Goal: Transaction & Acquisition: Book appointment/travel/reservation

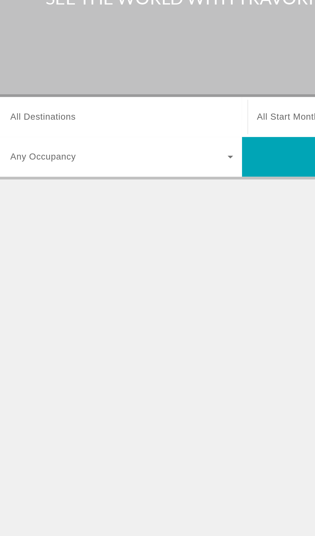
click at [43, 150] on span "All Destinations" at bounding box center [42, 152] width 38 height 5
click at [43, 150] on input "Destination All Destinations" at bounding box center [88, 153] width 130 height 8
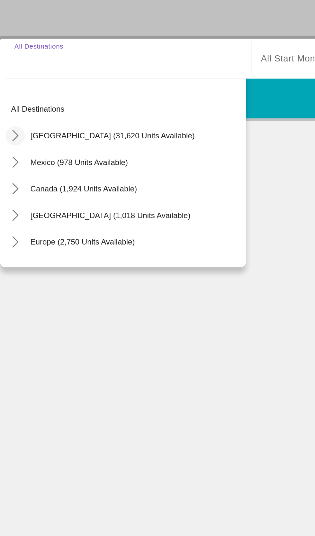
click at [25, 200] on icon "Toggle United States (31,620 units available) submenu" at bounding box center [23, 197] width 6 height 6
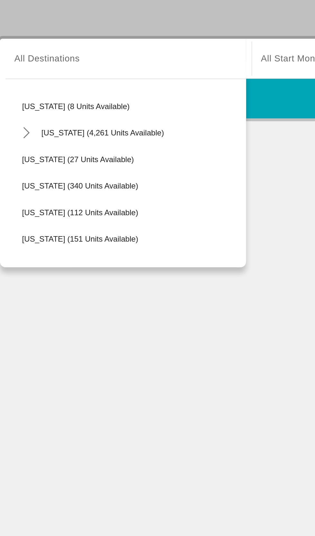
scroll to position [96, 0]
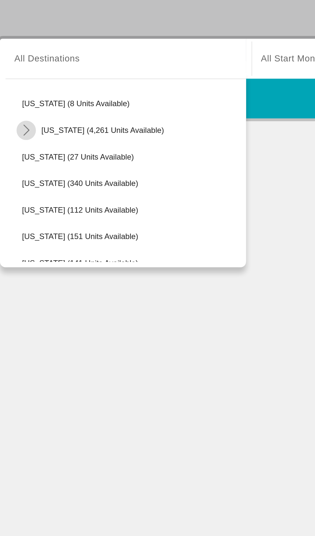
click at [32, 198] on mat-icon "Toggle Florida (4,261 units available) submenu" at bounding box center [29, 194] width 11 height 11
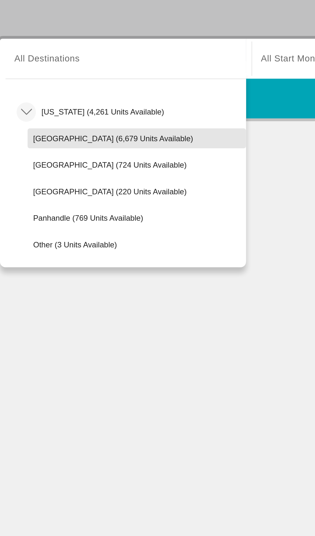
scroll to position [113, 0]
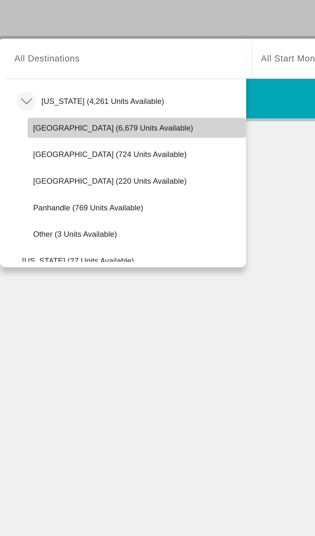
click at [40, 195] on span "[GEOGRAPHIC_DATA] (6,679 units available)" at bounding box center [80, 192] width 93 height 5
type input "**********"
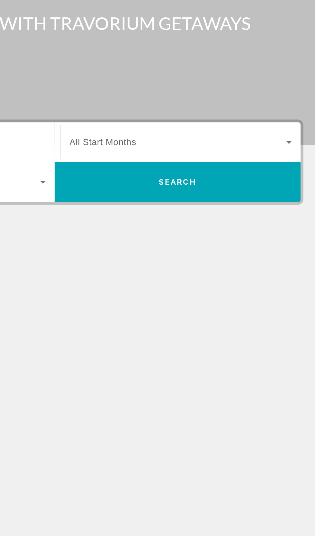
click at [196, 156] on span "Search widget" at bounding box center [229, 153] width 126 height 8
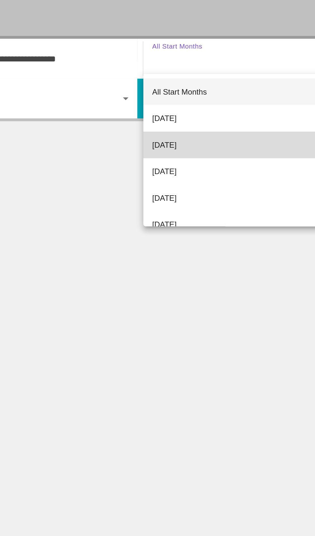
click at [180, 207] on mat-option "[DATE]" at bounding box center [231, 202] width 140 height 15
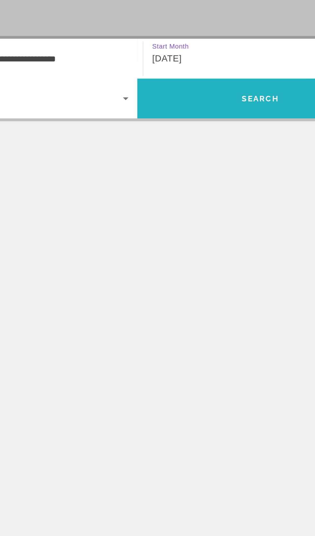
click at [183, 177] on span "Search" at bounding box center [229, 175] width 143 height 15
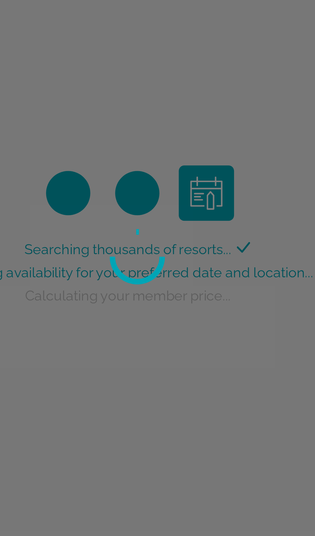
scroll to position [5, 0]
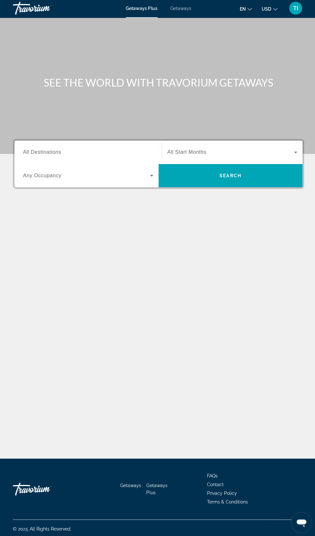
scroll to position [4, 0]
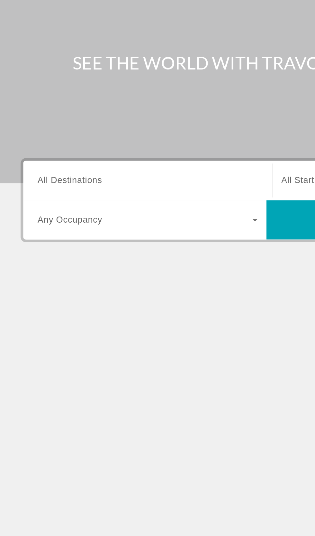
click at [34, 150] on span "All Destinations" at bounding box center [42, 152] width 38 height 5
click at [34, 149] on input "Destination All Destinations" at bounding box center [88, 153] width 130 height 8
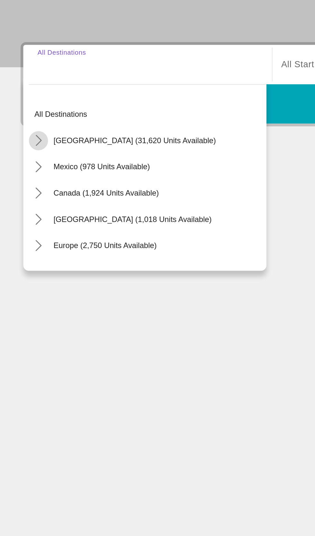
click at [24, 197] on mat-icon "Toggle United States (31,620 units available) submenu" at bounding box center [23, 197] width 11 height 11
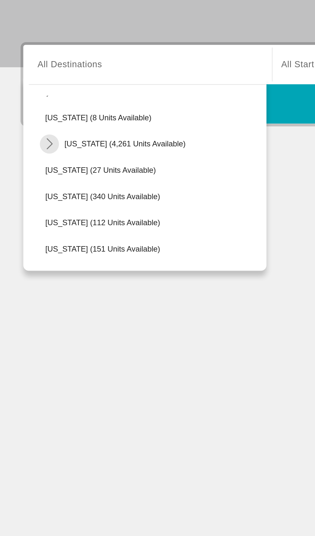
scroll to position [91, 0]
click at [31, 196] on icon "Toggle Florida (4,261 units available) submenu" at bounding box center [30, 198] width 6 height 6
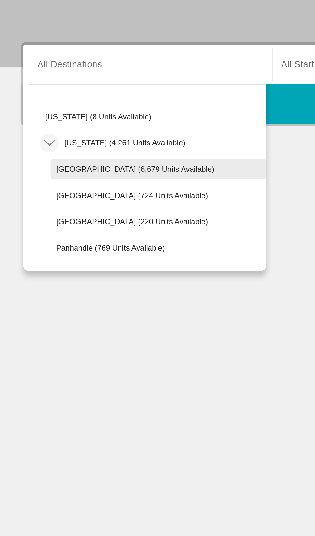
click at [41, 213] on span "[GEOGRAPHIC_DATA] (6,679 units available)" at bounding box center [80, 214] width 93 height 5
type input "**********"
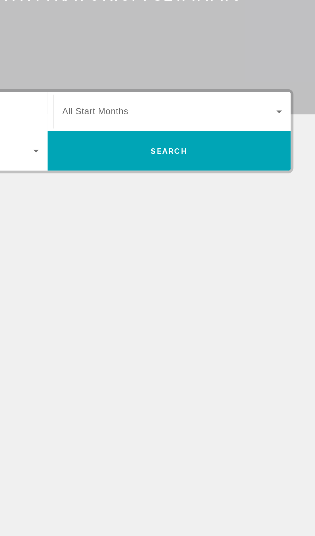
click at [179, 150] on span "All Start Months" at bounding box center [185, 152] width 39 height 5
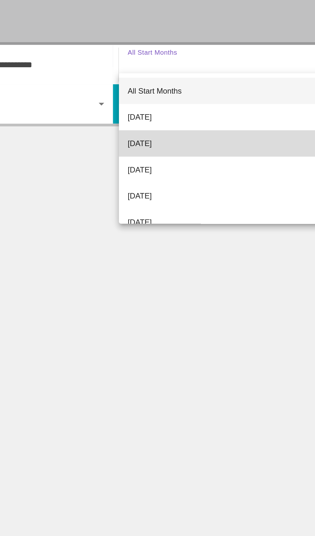
click at [169, 199] on span "[DATE]" at bounding box center [173, 199] width 14 height 8
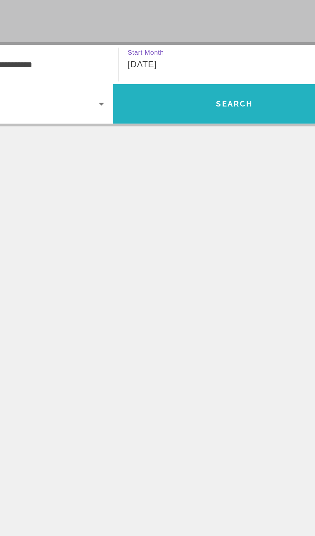
click at [177, 182] on span "Search" at bounding box center [229, 175] width 143 height 23
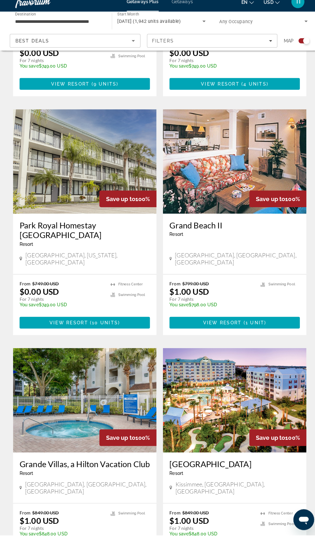
scroll to position [1070, 0]
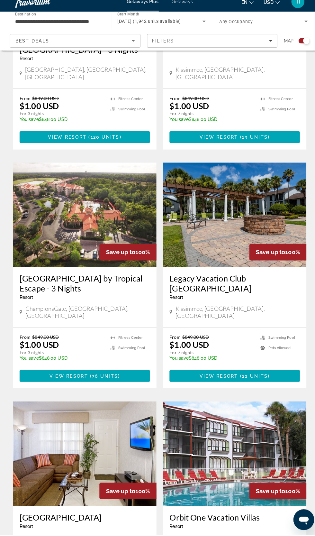
scroll to position [538, 0]
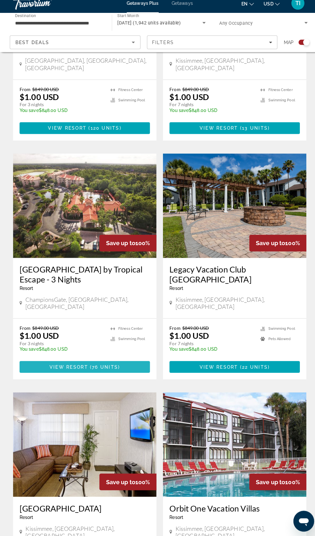
click at [125, 360] on span "Main content" at bounding box center [83, 367] width 129 height 15
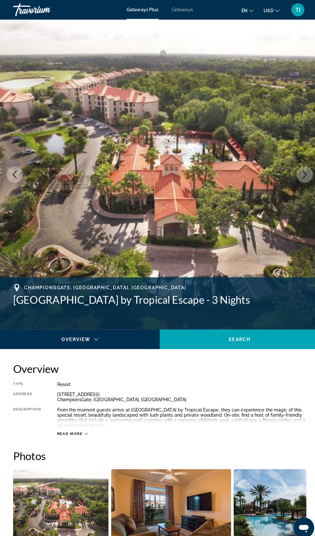
click at [180, 9] on span "Getaways" at bounding box center [179, 9] width 21 height 5
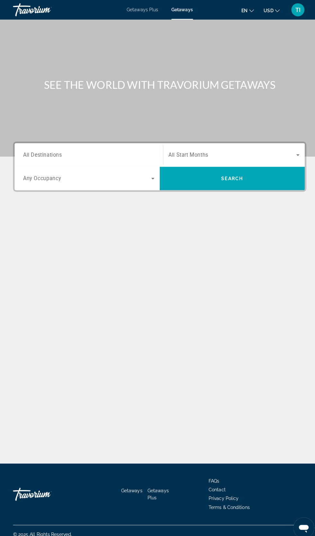
click at [55, 152] on span "All Destinations" at bounding box center [42, 153] width 38 height 6
click at [55, 152] on input "Destination All Destinations" at bounding box center [88, 153] width 130 height 8
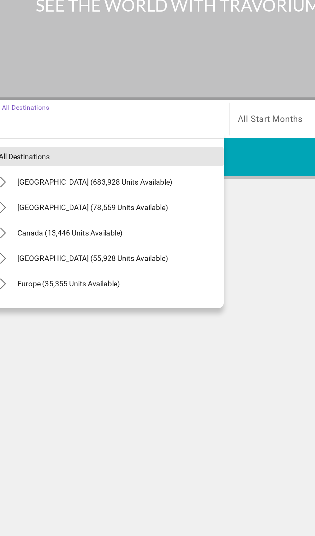
scroll to position [49, 0]
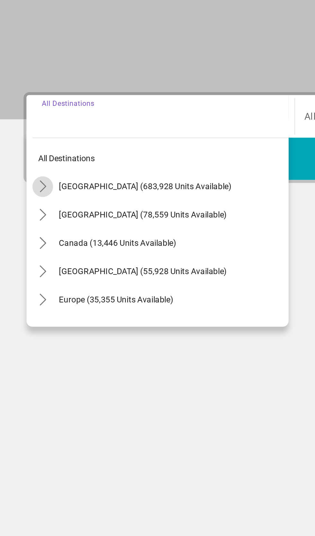
click at [23, 183] on span "Toggle United States (683,928 units available) submenu" at bounding box center [23, 190] width 15 height 15
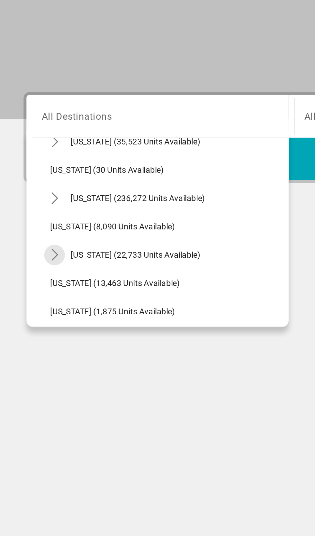
scroll to position [78, 0]
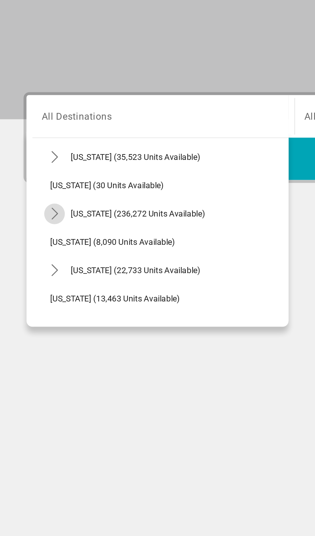
click at [32, 200] on mat-icon "Toggle Florida (236,272 units available) submenu" at bounding box center [29, 205] width 11 height 11
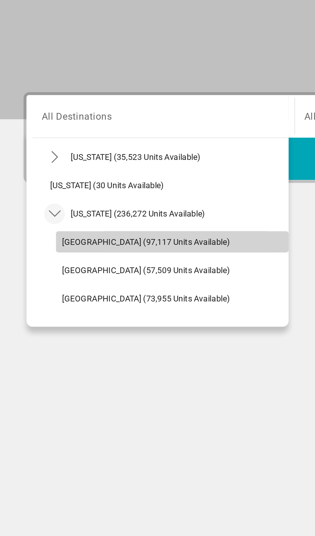
click at [41, 219] on span "[GEOGRAPHIC_DATA] (97,117 units available)" at bounding box center [80, 221] width 92 height 5
type input "**********"
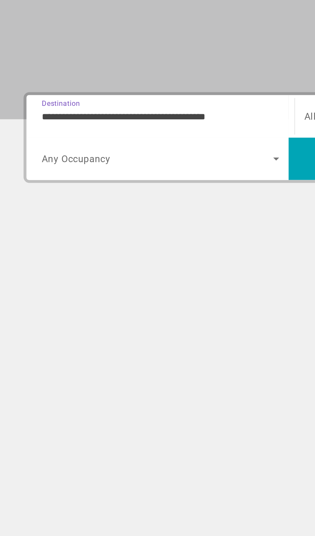
scroll to position [49, 0]
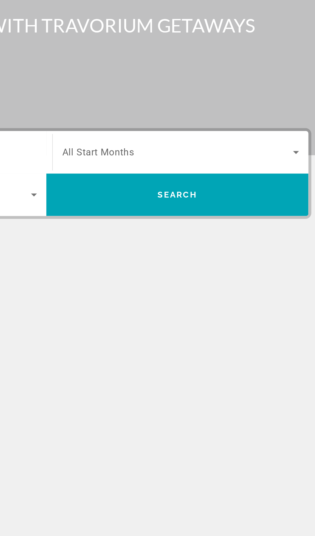
click at [189, 150] on span "All Start Months" at bounding box center [185, 153] width 39 height 6
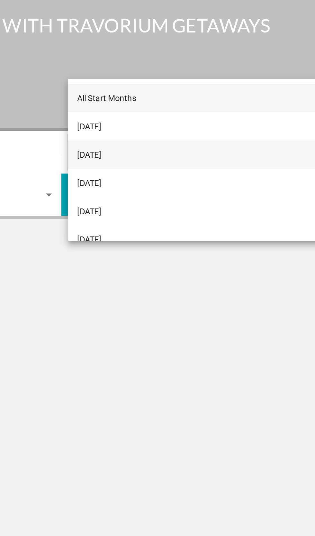
click at [174, 156] on span "[DATE]" at bounding box center [172, 154] width 13 height 8
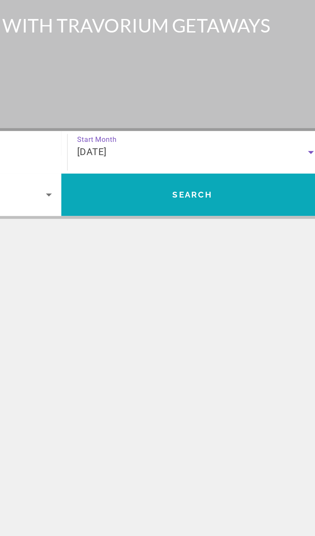
click at [191, 164] on span "Search" at bounding box center [229, 175] width 143 height 23
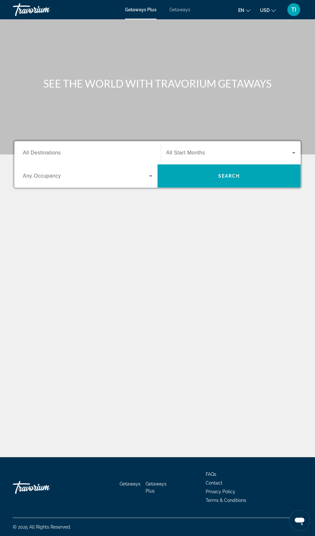
click at [180, 9] on span "Getaways" at bounding box center [179, 9] width 21 height 5
click at [42, 156] on div "Destination All Destinations" at bounding box center [88, 153] width 130 height 18
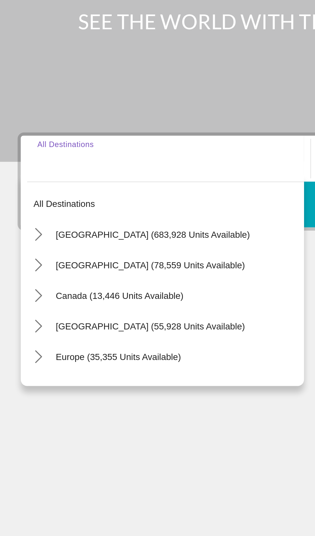
scroll to position [42, 0]
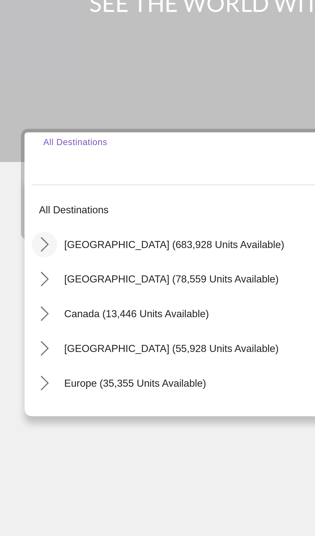
click at [24, 188] on icon "Toggle United States (683,928 units available) submenu" at bounding box center [23, 191] width 6 height 6
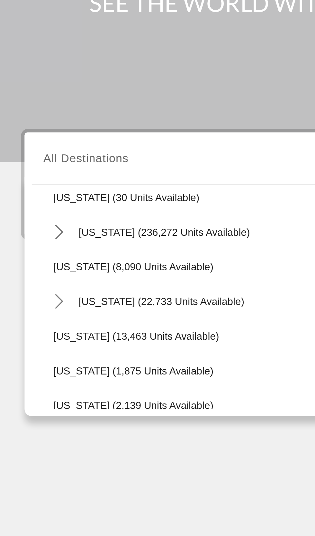
scroll to position [98, 0]
click at [30, 182] on icon "Toggle Florida (236,272 units available) submenu" at bounding box center [30, 185] width 6 height 6
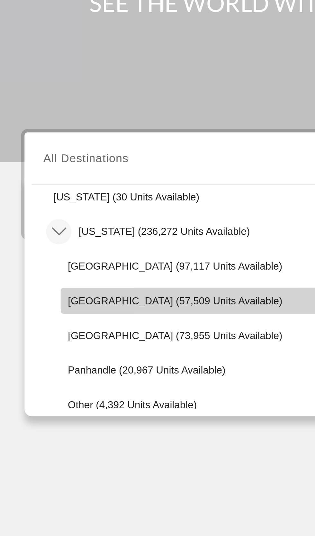
click at [38, 208] on span "Select destination: East Coast (57,509 units available)" at bounding box center [94, 215] width 127 height 15
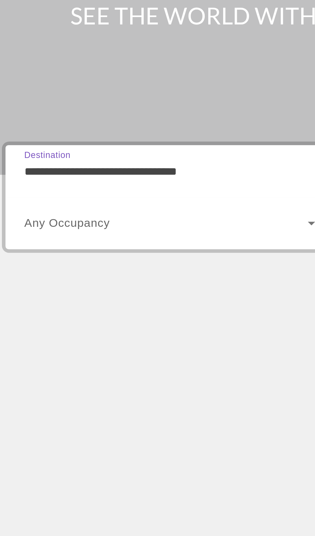
scroll to position [42, 0]
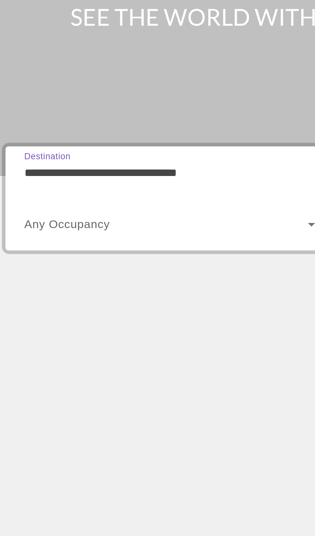
click at [25, 149] on input "**********" at bounding box center [88, 153] width 130 height 8
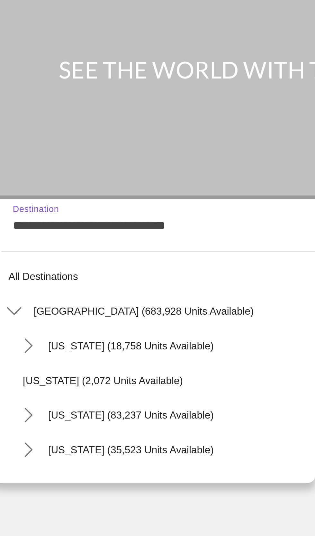
scroll to position [100, 0]
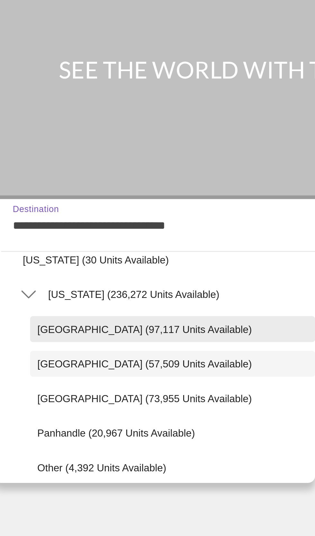
click at [39, 196] on span "[GEOGRAPHIC_DATA] (97,117 units available)" at bounding box center [81, 198] width 95 height 5
type input "**********"
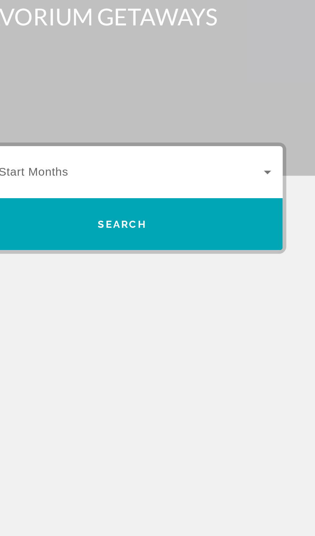
click at [207, 149] on span "Search widget" at bounding box center [229, 153] width 126 height 8
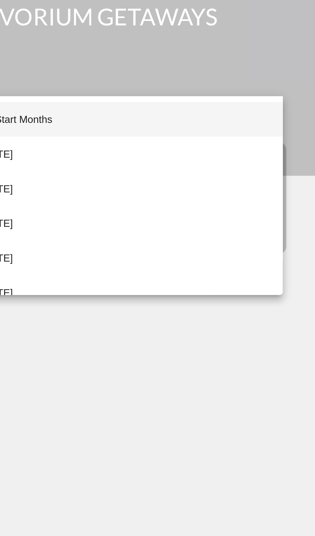
scroll to position [42, 0]
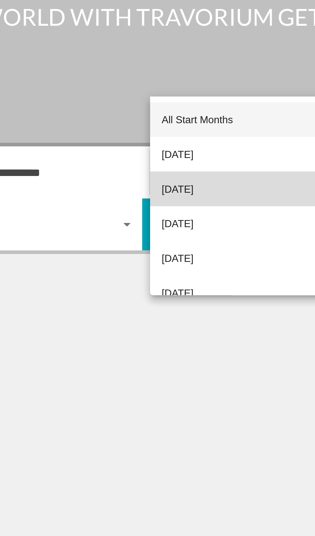
click at [173, 162] on span "[DATE]" at bounding box center [173, 160] width 14 height 8
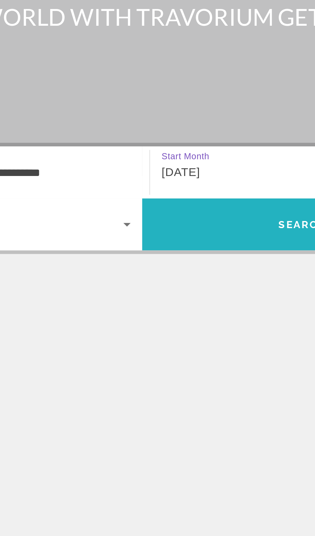
click at [184, 168] on span "Search" at bounding box center [229, 175] width 143 height 15
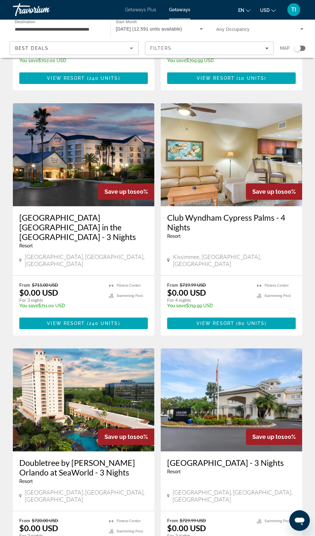
scroll to position [949, 0]
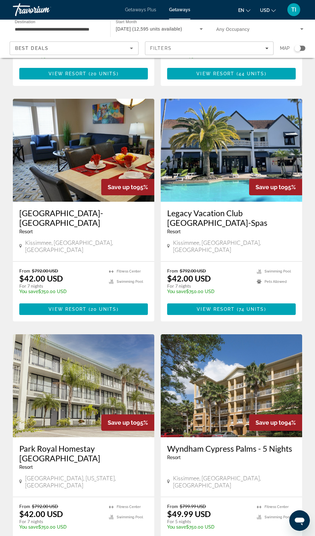
scroll to position [931, 0]
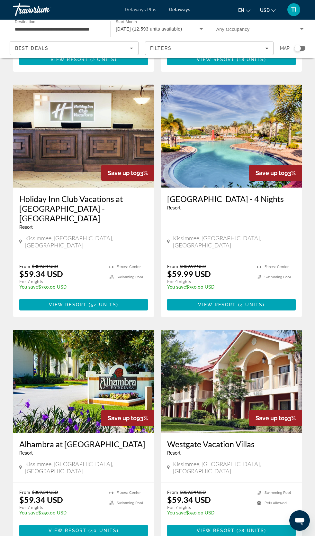
scroll to position [928, 0]
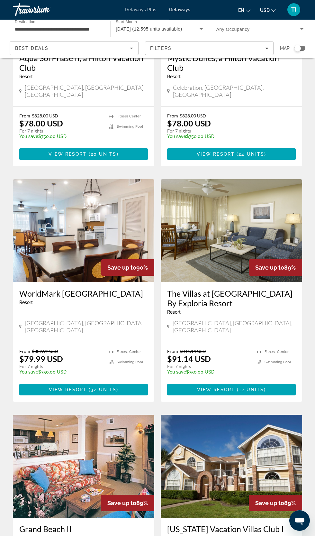
scroll to position [950, 0]
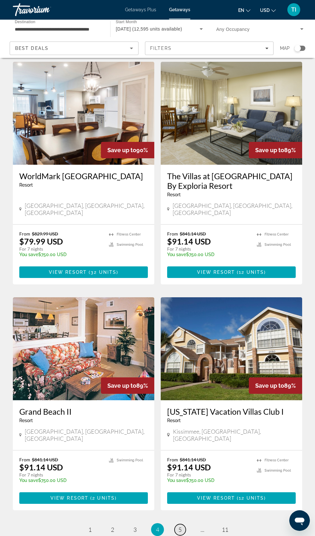
click at [180, 526] on span "5" at bounding box center [179, 529] width 3 height 7
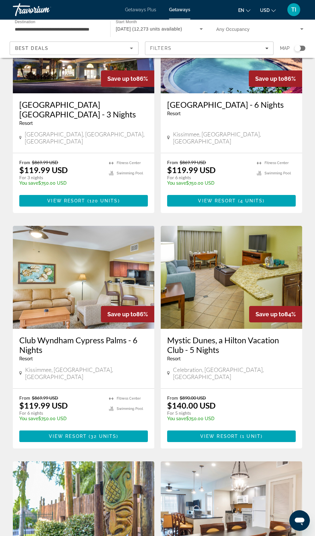
scroll to position [960, 0]
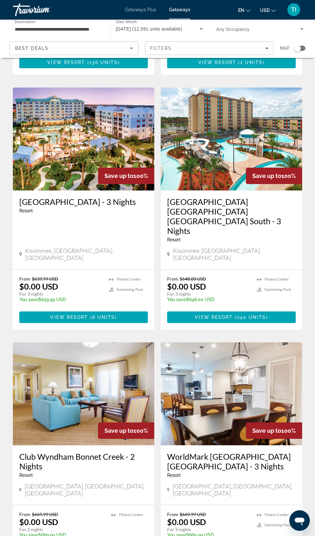
scroll to position [231, 0]
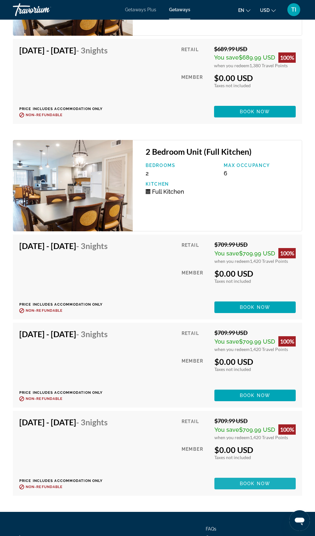
scroll to position [1985, 0]
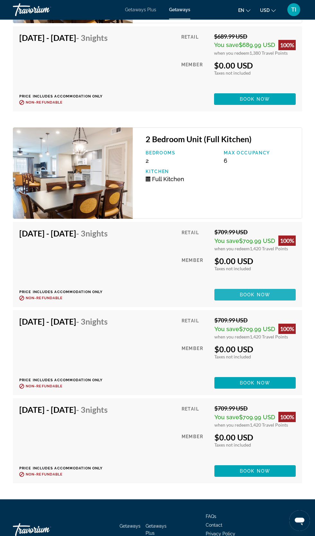
click at [262, 297] on span "Book now" at bounding box center [255, 294] width 31 height 5
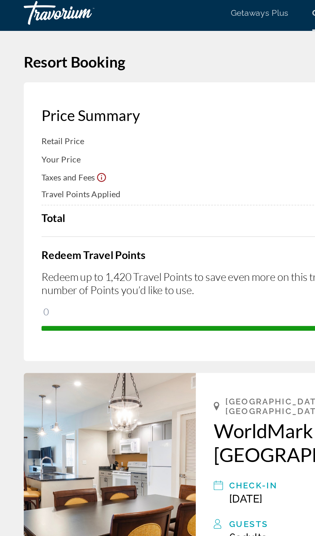
scroll to position [1, 0]
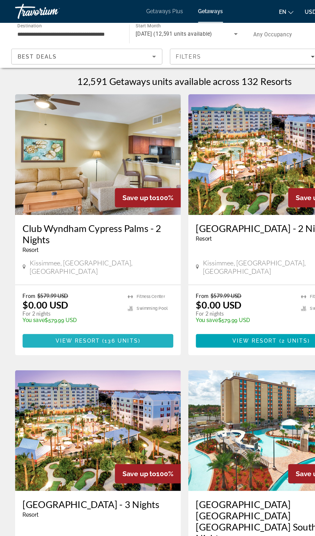
click at [43, 290] on span "Main content" at bounding box center [83, 290] width 129 height 15
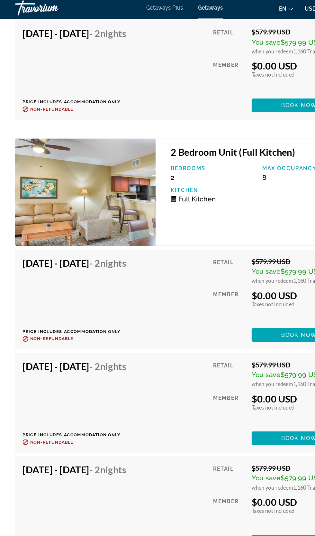
scroll to position [2799, 0]
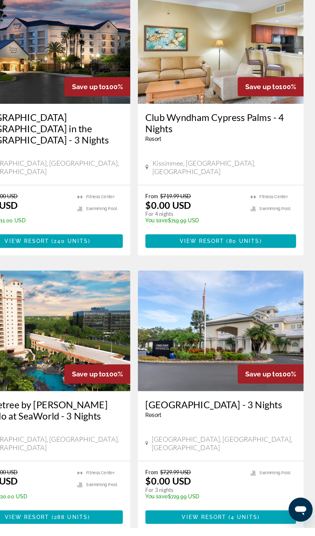
scroll to position [979, 0]
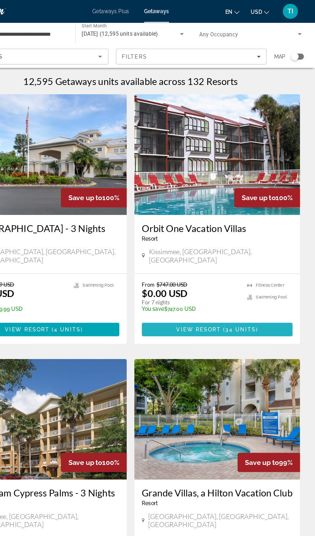
click at [262, 278] on span "34 units" at bounding box center [252, 280] width 26 height 5
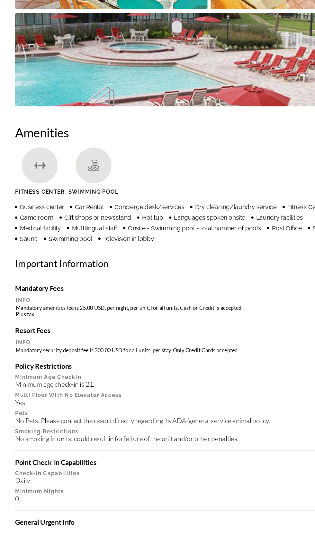
scroll to position [535, 0]
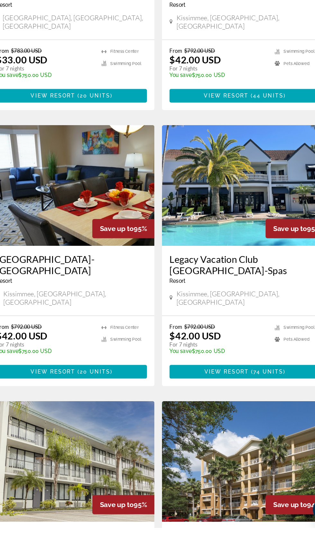
scroll to position [811, 0]
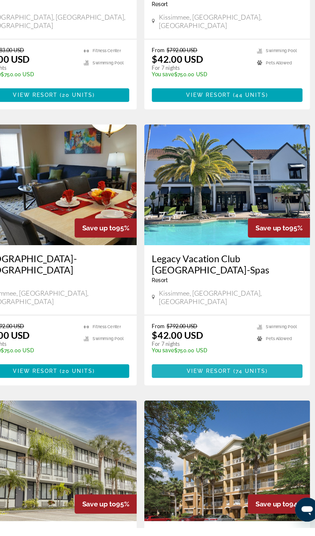
click at [260, 395] on span "Main content" at bounding box center [231, 402] width 129 height 15
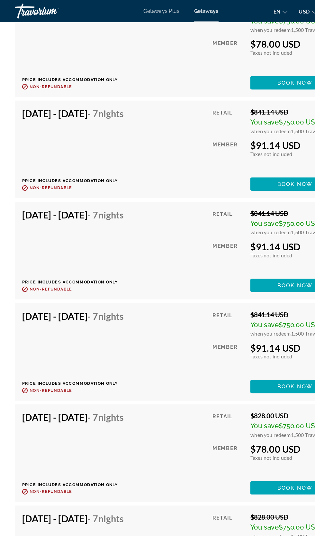
scroll to position [3117, 0]
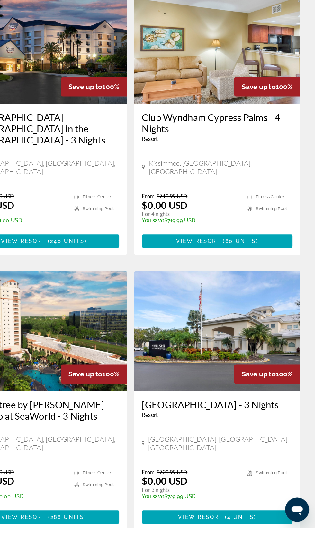
scroll to position [979, 0]
click at [251, 524] on span "4 units" at bounding box center [251, 526] width 23 height 5
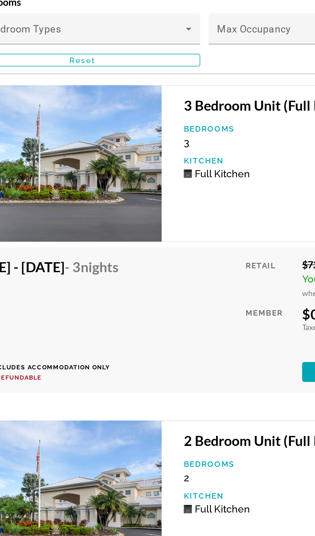
scroll to position [1327, 0]
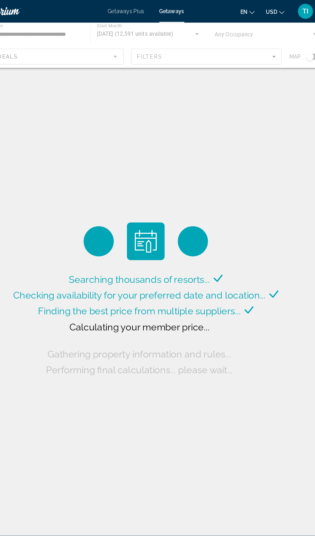
click at [148, 9] on span "Getaways Plus" at bounding box center [140, 9] width 31 height 5
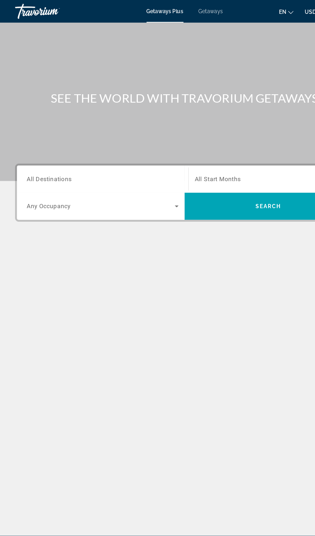
click at [134, 149] on input "Destination All Destinations" at bounding box center [88, 153] width 130 height 8
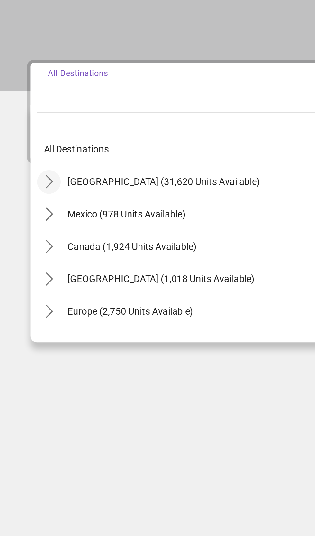
click at [20, 195] on icon "Toggle United States (31,620 units available) submenu" at bounding box center [23, 197] width 6 height 6
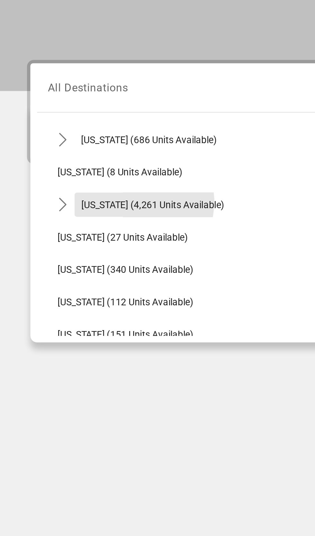
scroll to position [82, 0]
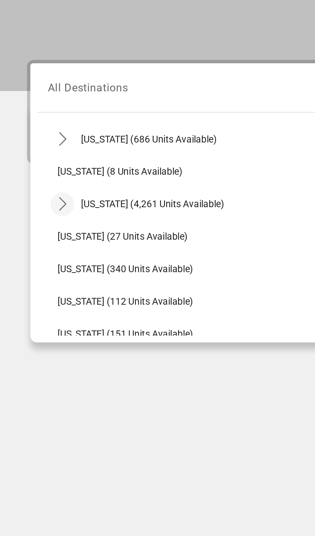
click at [28, 206] on icon "Toggle Florida (4,261 units available) submenu" at bounding box center [30, 208] width 6 height 6
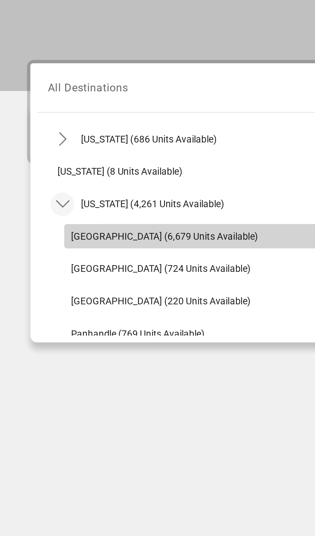
click at [45, 222] on span "[GEOGRAPHIC_DATA] (6,679 units available)" at bounding box center [78, 223] width 89 height 5
type input "**********"
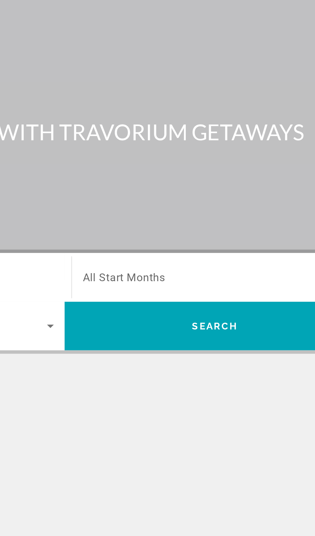
click at [231, 155] on span "Search widget" at bounding box center [229, 153] width 126 height 8
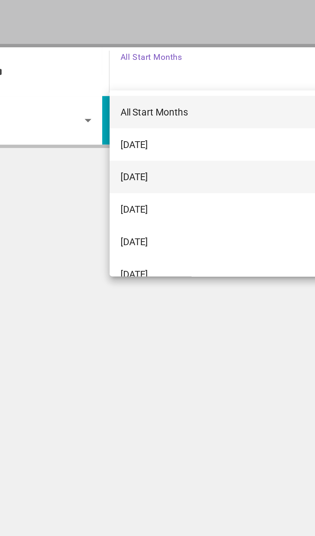
click at [211, 207] on mat-option "[DATE]" at bounding box center [231, 202] width 140 height 15
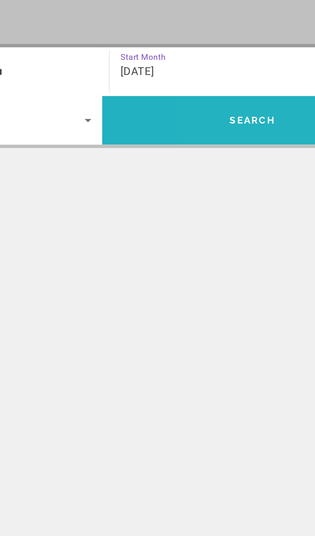
click at [228, 182] on span "Search" at bounding box center [229, 175] width 143 height 15
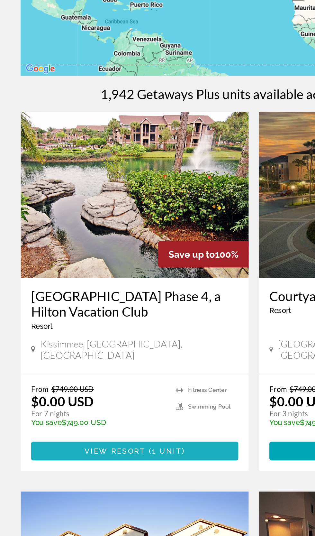
scroll to position [68, 0]
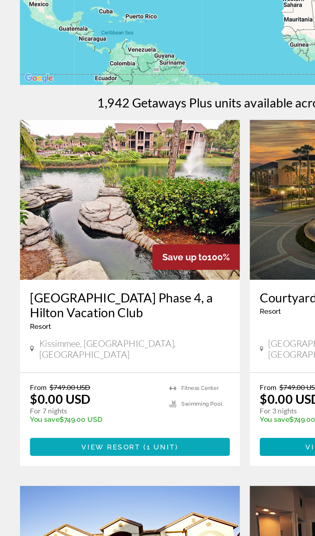
click at [124, 350] on span "Main content" at bounding box center [83, 357] width 129 height 15
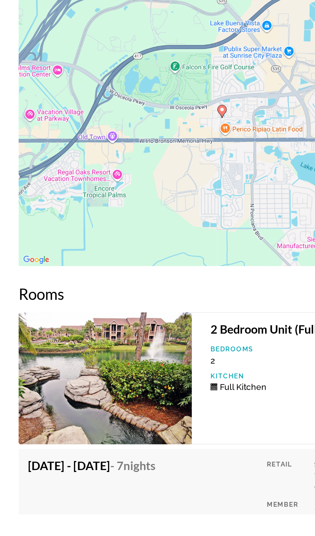
scroll to position [946, 0]
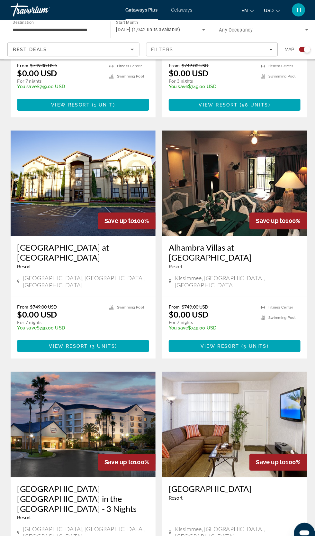
scroll to position [313, 0]
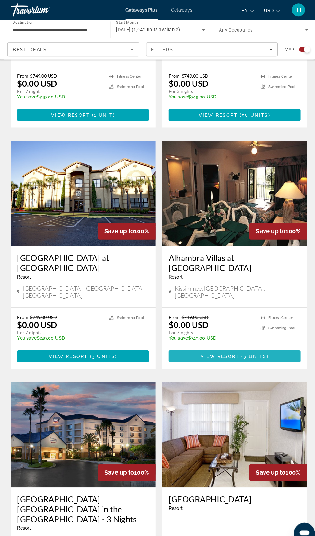
click at [250, 345] on span "3 units" at bounding box center [251, 347] width 23 height 5
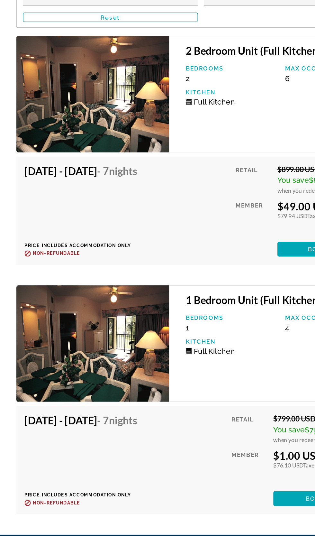
scroll to position [1393, 0]
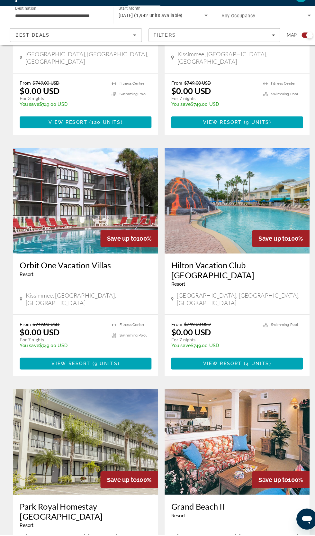
scroll to position [773, 0]
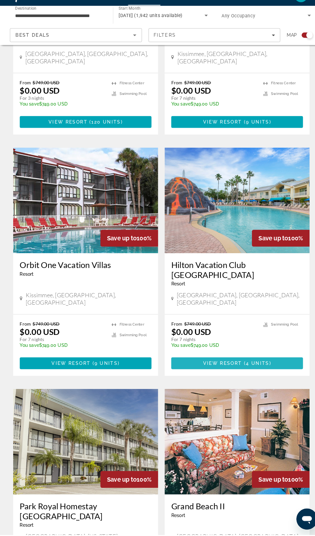
click at [272, 360] on span "Main content" at bounding box center [231, 367] width 129 height 15
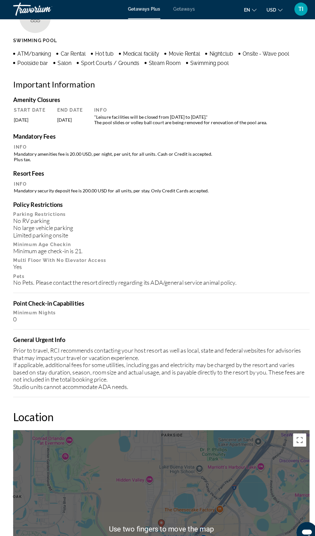
scroll to position [738, 0]
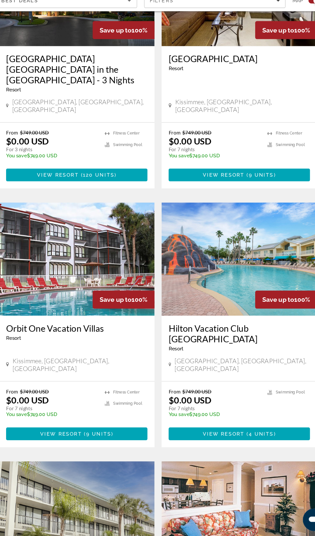
scroll to position [699, 0]
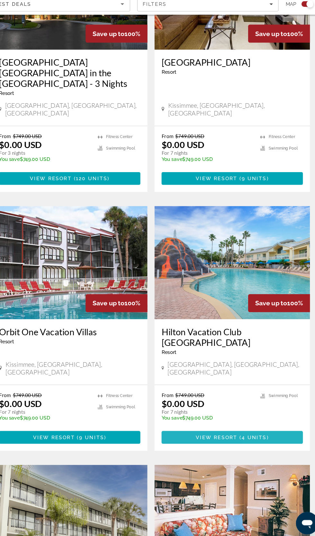
click at [263, 440] on span "( 4 units )" at bounding box center [250, 442] width 29 height 5
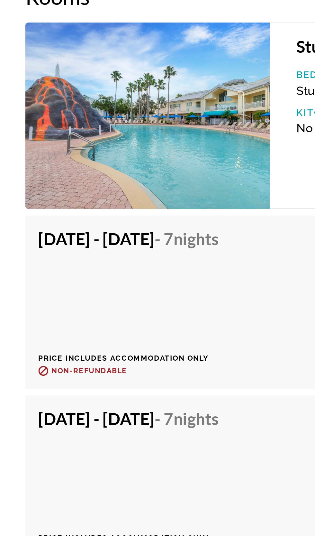
scroll to position [1107, 0]
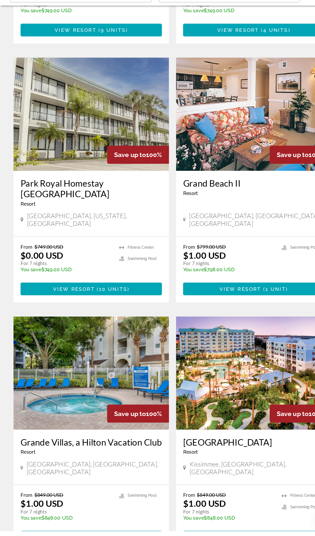
scroll to position [1068, 0]
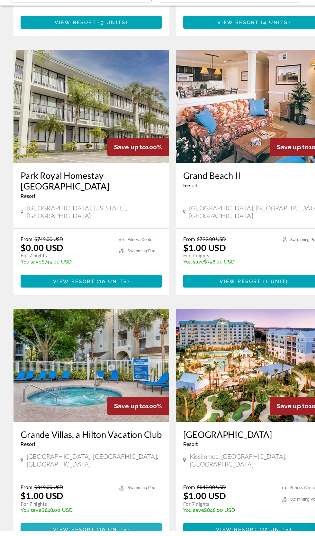
click at [116, 531] on span "( 10 units )" at bounding box center [103, 533] width 32 height 5
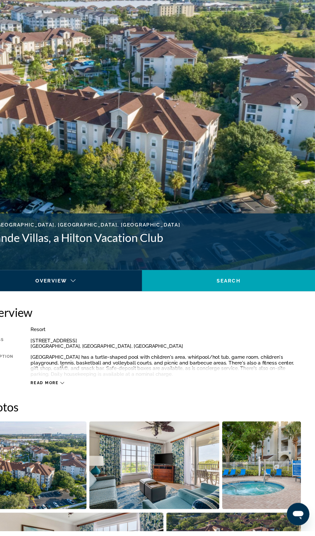
scroll to position [48, 0]
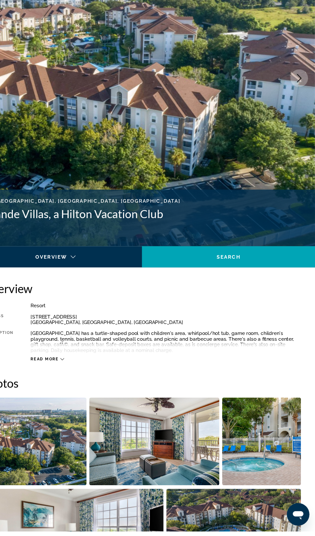
click at [85, 379] on icon "Main content" at bounding box center [85, 379] width 4 height 4
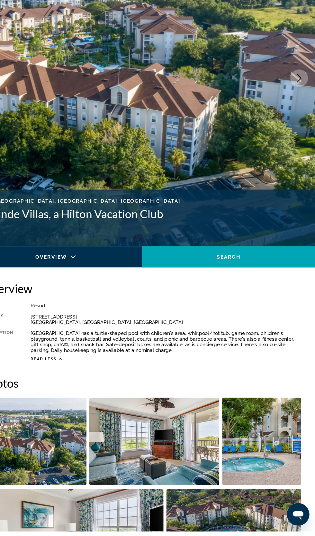
click at [57, 365] on div "[GEOGRAPHIC_DATA] has a turtle-shaped pool with children's area, whirlpool/hot …" at bounding box center [179, 363] width 246 height 21
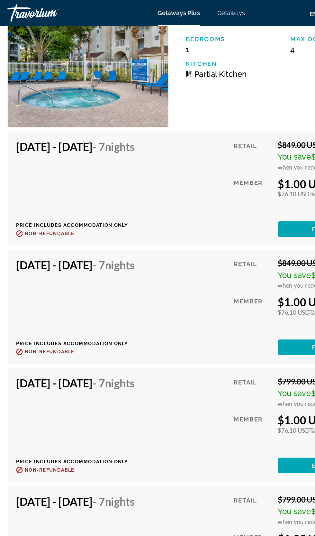
scroll to position [1238, 0]
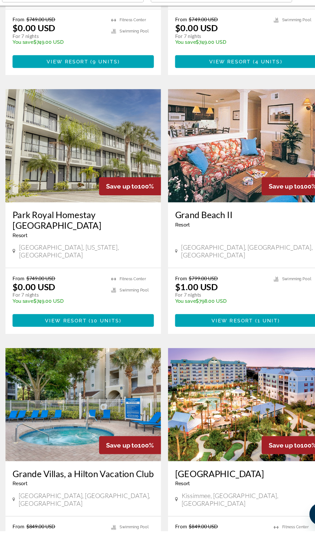
scroll to position [1037, 0]
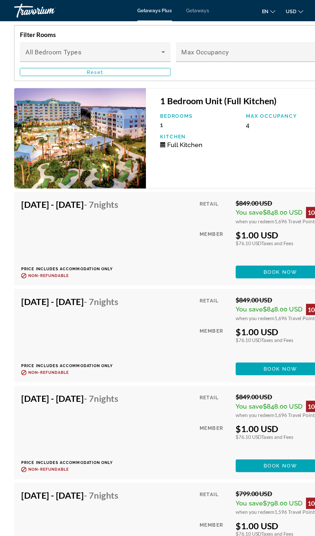
scroll to position [1285, 0]
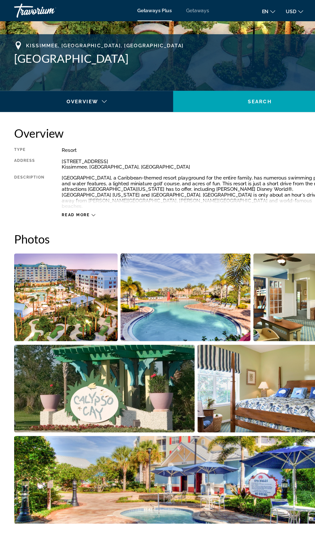
click at [196, 276] on img "Open full-screen image slider" at bounding box center [169, 271] width 118 height 80
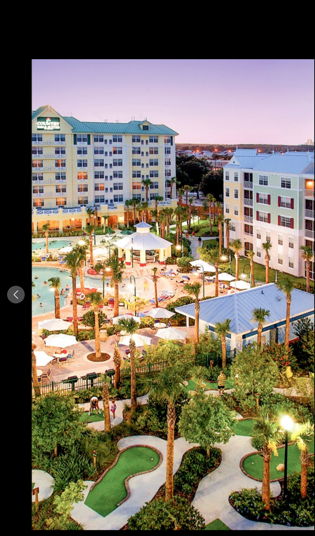
scroll to position [242, 0]
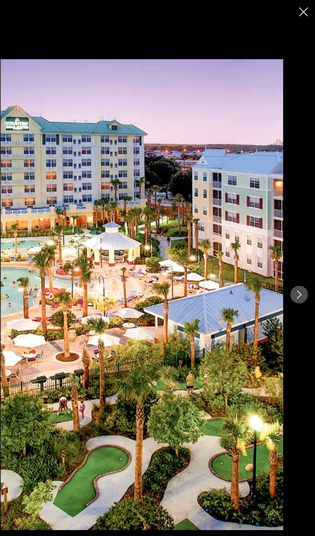
click at [236, 271] on img "Main content" at bounding box center [157, 268] width 257 height 429
click at [301, 283] on div "prev next" at bounding box center [157, 268] width 315 height 429
click at [304, 14] on icon "Close slideshow" at bounding box center [305, 11] width 8 height 8
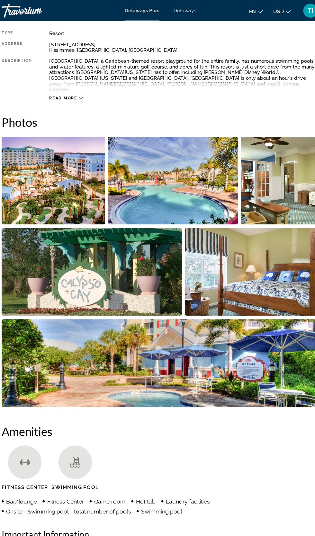
click at [262, 248] on img "Open full-screen image slider" at bounding box center [241, 247] width 123 height 80
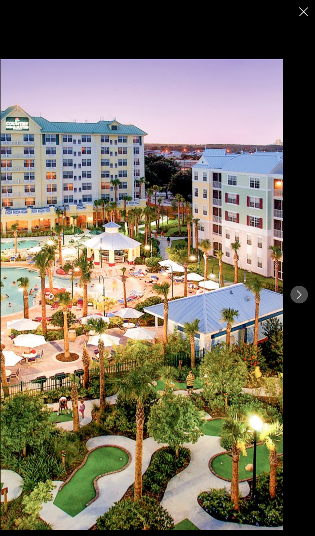
scroll to position [80, 0]
click at [311, 18] on div "prev next" at bounding box center [157, 268] width 315 height 536
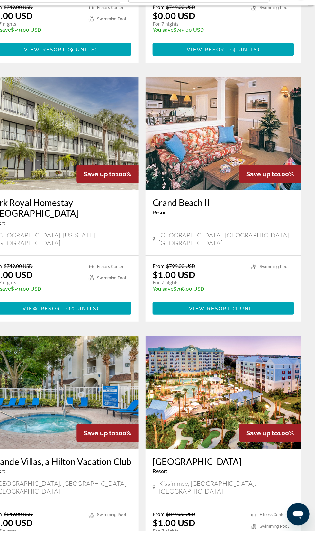
scroll to position [1047, 0]
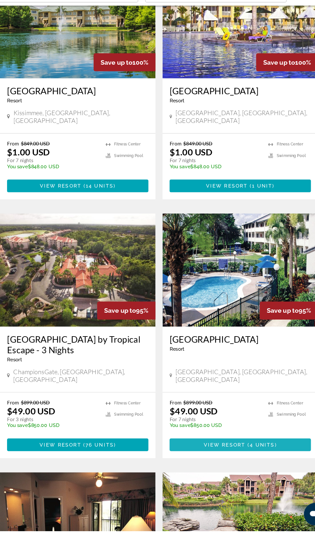
scroll to position [684, 0]
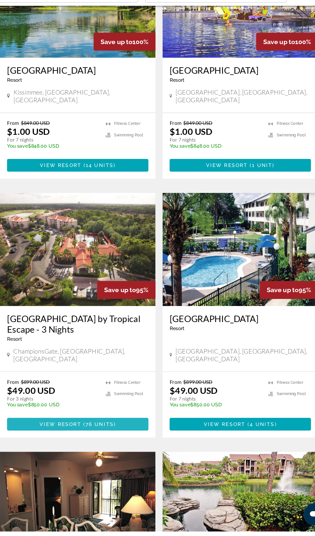
click at [132, 431] on span "Main content" at bounding box center [83, 438] width 129 height 15
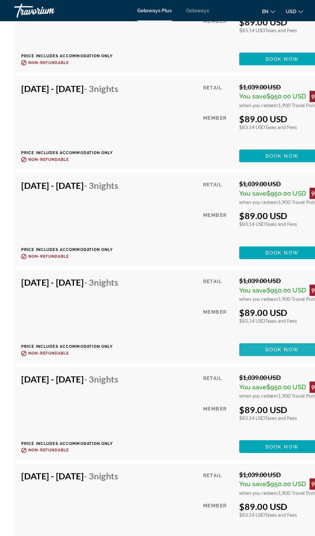
scroll to position [1557, 0]
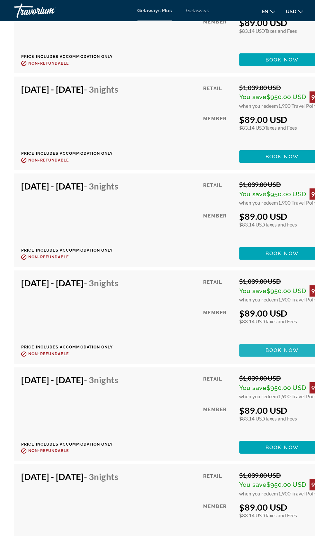
click at [258, 319] on span "Book now" at bounding box center [256, 318] width 31 height 5
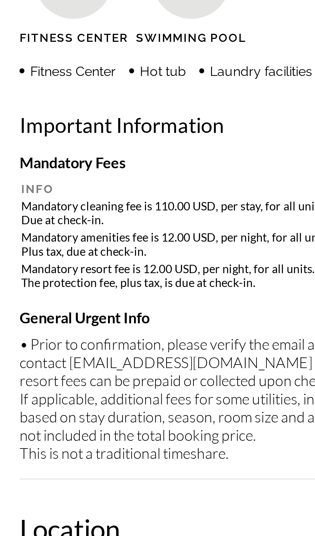
scroll to position [622, 0]
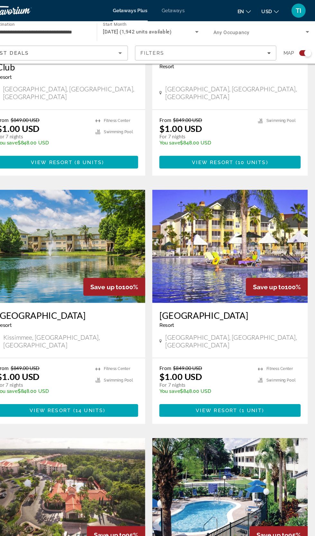
scroll to position [513, 0]
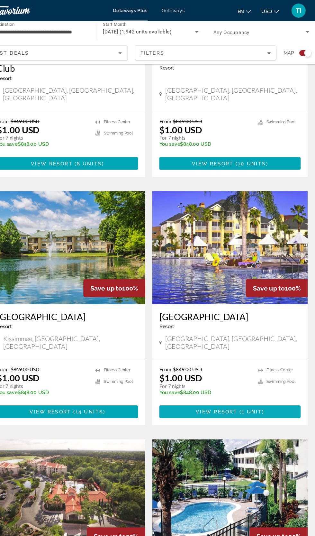
click at [254, 372] on span "1 unit" at bounding box center [251, 374] width 19 height 5
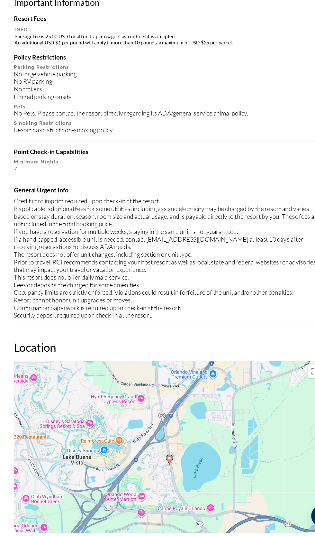
scroll to position [946, 0]
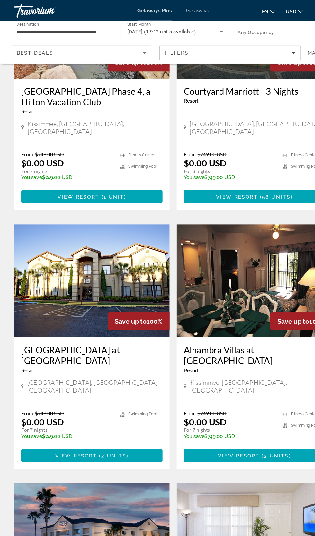
scroll to position [243, 0]
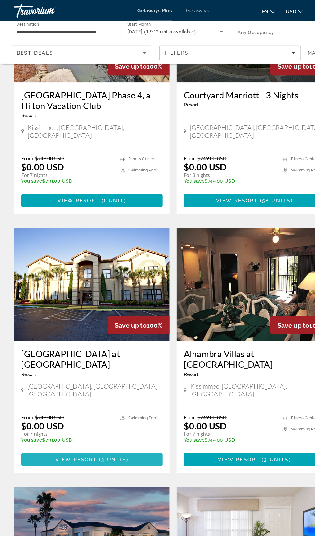
click at [122, 410] on span "Main content" at bounding box center [83, 417] width 129 height 15
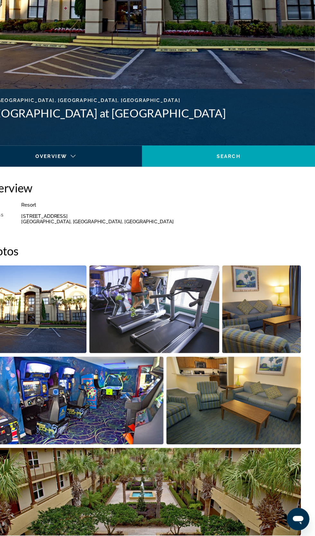
scroll to position [153, 0]
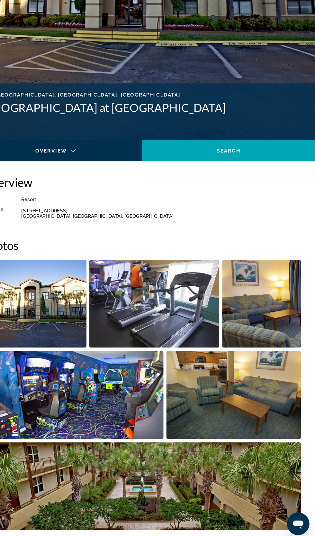
click at [257, 434] on img "Open full-screen image slider" at bounding box center [241, 403] width 123 height 80
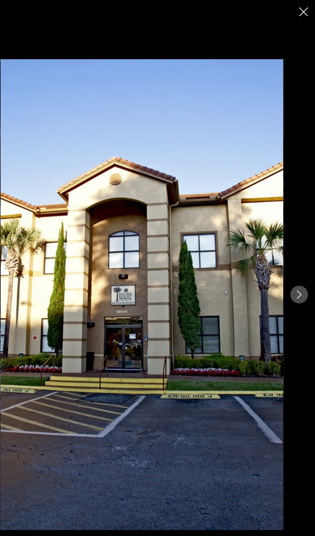
click at [302, 276] on button "Next image" at bounding box center [301, 268] width 16 height 16
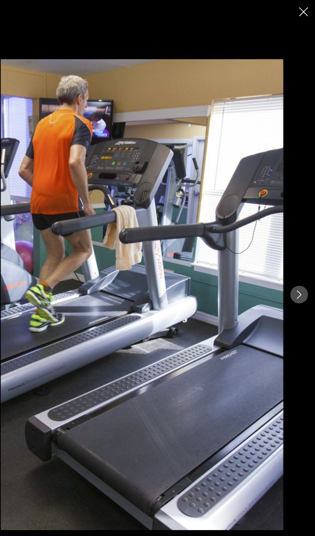
click at [309, 16] on div "prev next" at bounding box center [157, 268] width 315 height 536
click at [303, 14] on icon "Close slideshow" at bounding box center [305, 11] width 8 height 8
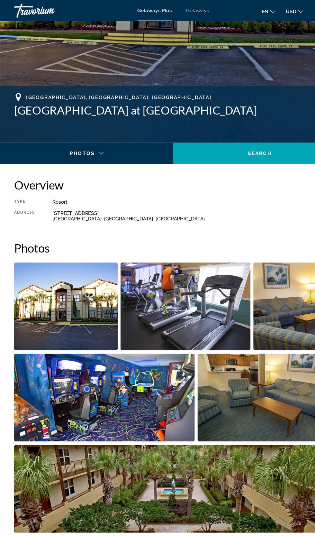
scroll to position [0, 0]
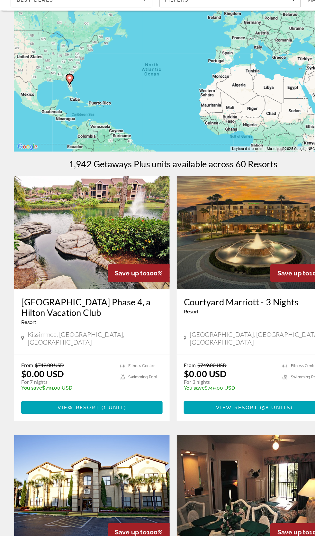
scroll to position [7, 0]
click at [131, 414] on span "Main content" at bounding box center [83, 418] width 129 height 15
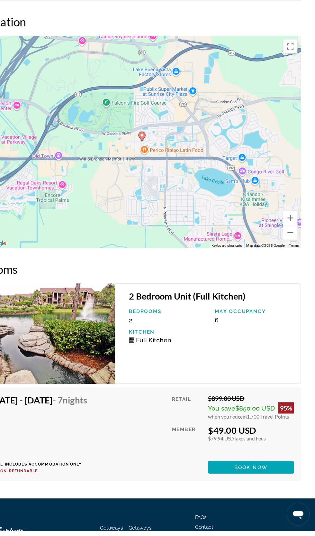
scroll to position [946, 0]
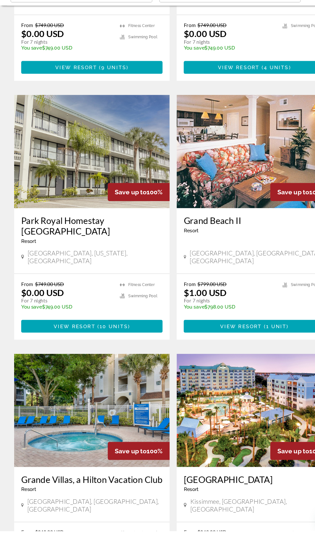
scroll to position [1030, 0]
